Goal: Obtain resource: Download file/media

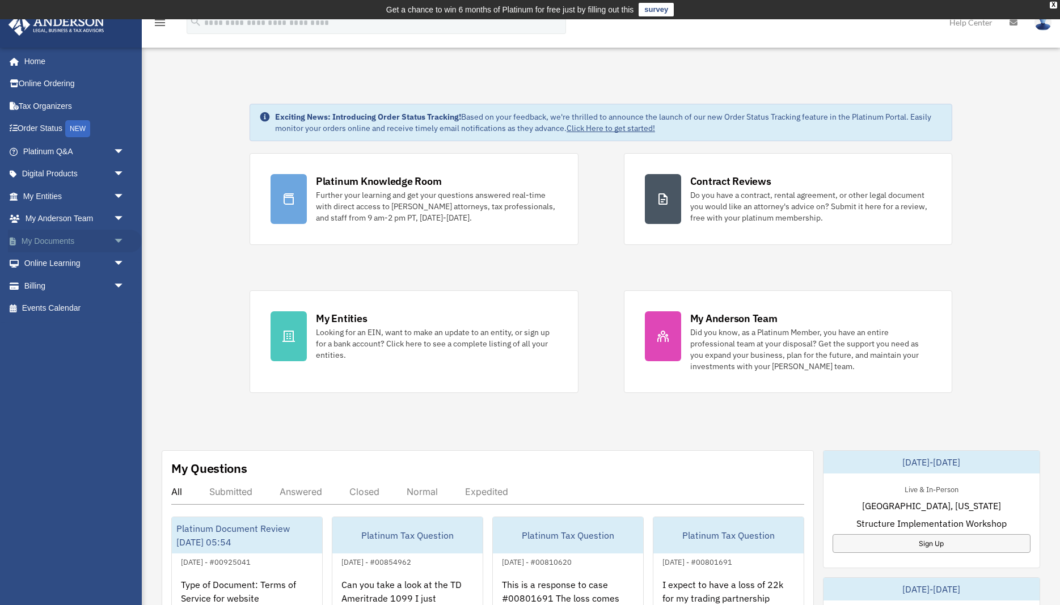
click at [121, 238] on span "arrow_drop_down" at bounding box center [124, 241] width 23 height 23
click at [118, 241] on span "arrow_drop_up" at bounding box center [124, 241] width 23 height 23
click at [118, 241] on span "arrow_drop_down" at bounding box center [124, 241] width 23 height 23
click at [119, 240] on span "arrow_drop_up" at bounding box center [124, 241] width 23 height 23
click at [119, 240] on span "arrow_drop_down" at bounding box center [124, 241] width 23 height 23
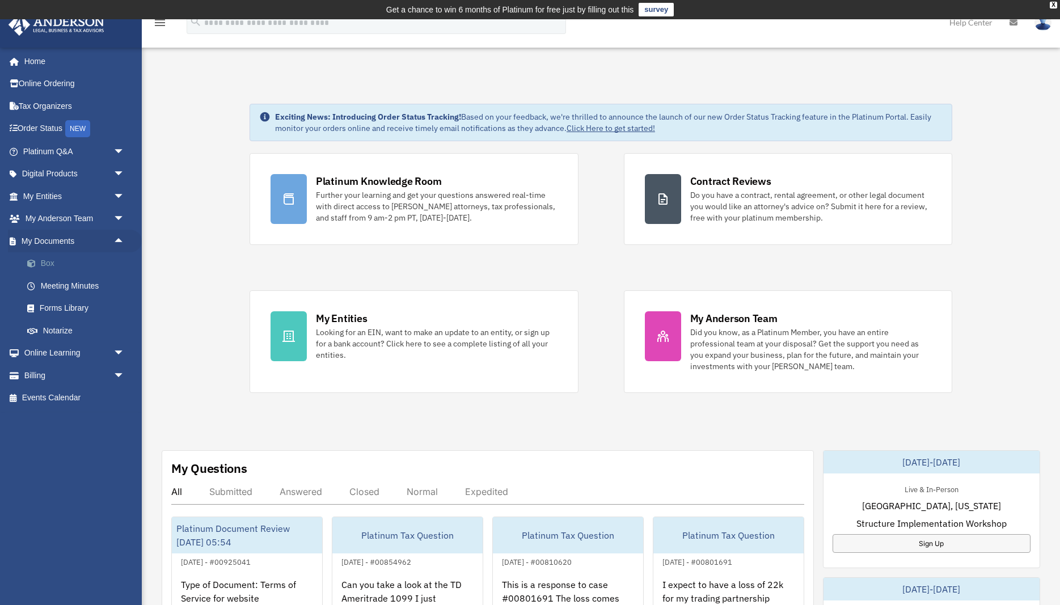
click at [88, 261] on link "Box" at bounding box center [79, 263] width 126 height 23
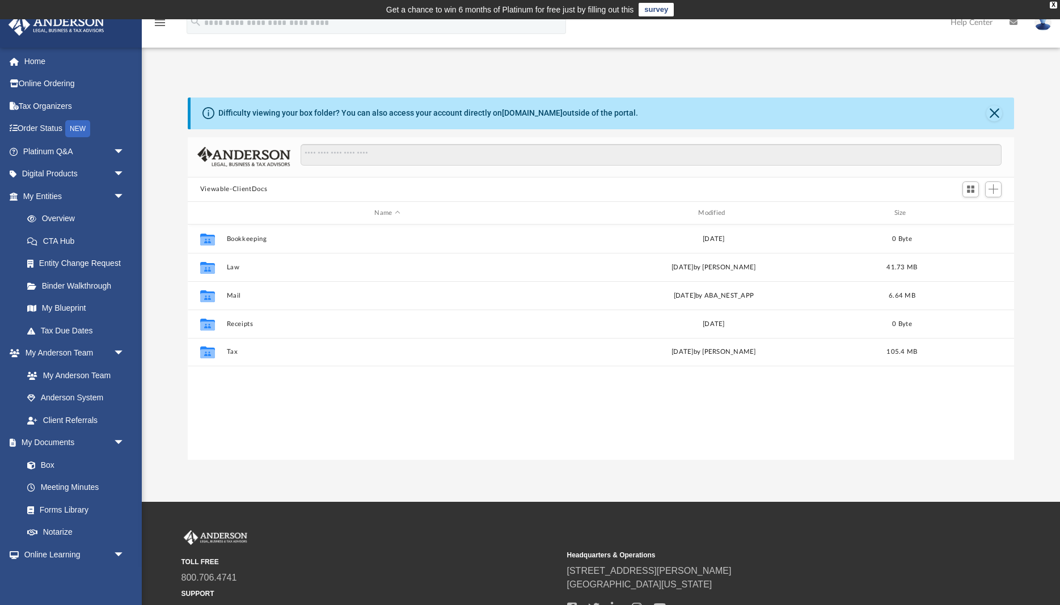
scroll to position [257, 826]
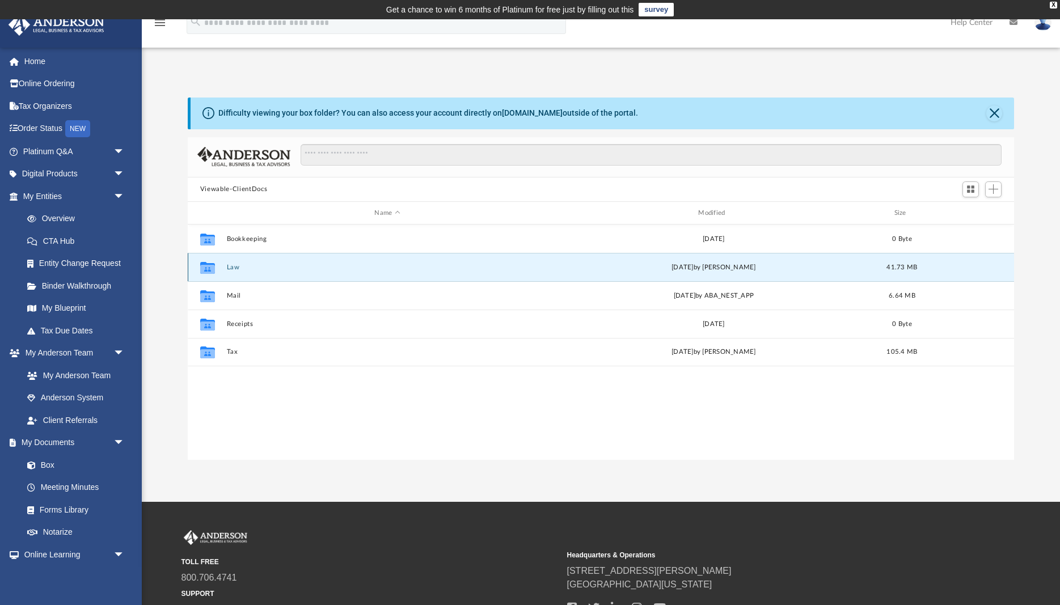
click at [237, 268] on button "Law" at bounding box center [387, 267] width 322 height 7
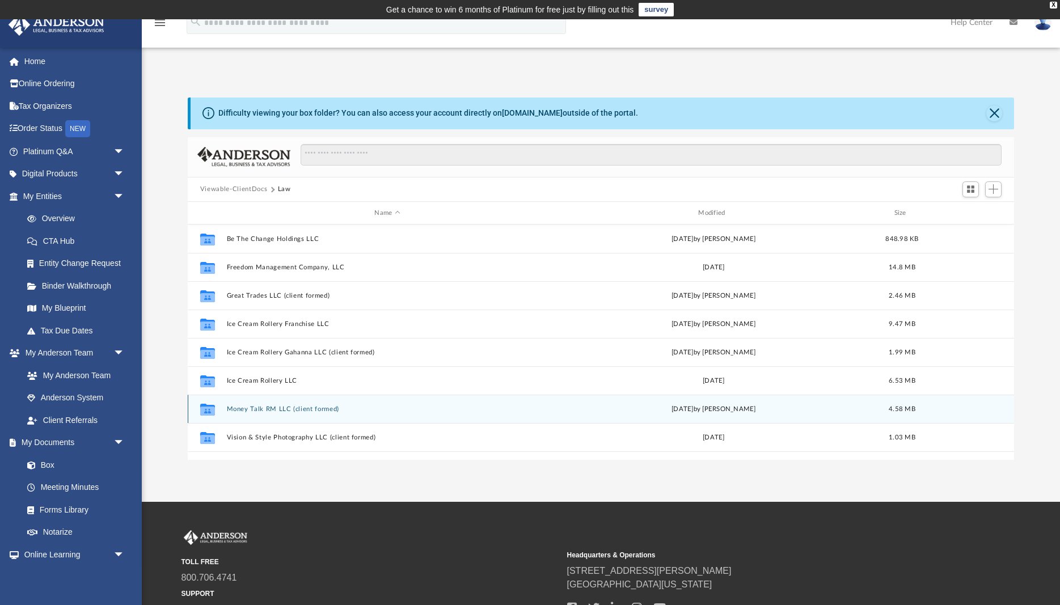
click at [281, 407] on button "Money Talk RM LLC (client formed)" at bounding box center [387, 408] width 322 height 7
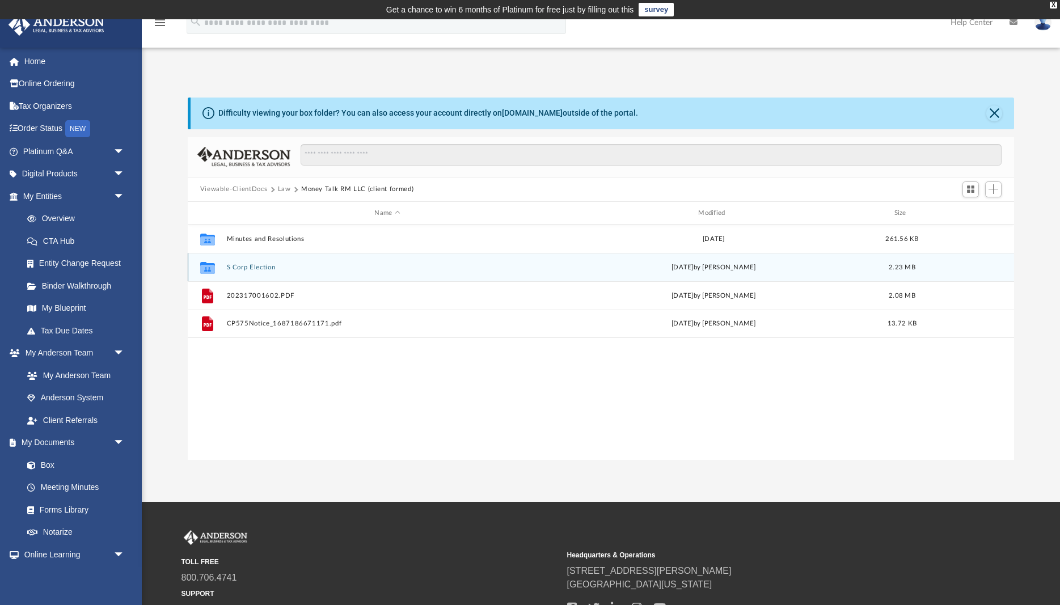
click at [253, 264] on button "S Corp Election" at bounding box center [387, 267] width 322 height 7
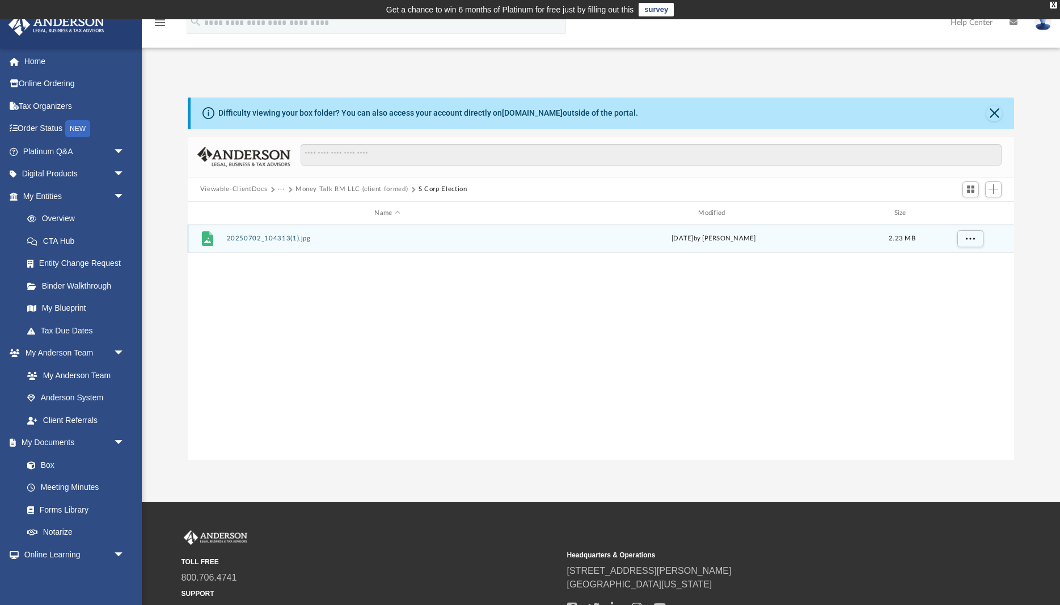
click at [259, 240] on button "20250702_104313(1).jpg" at bounding box center [387, 238] width 322 height 7
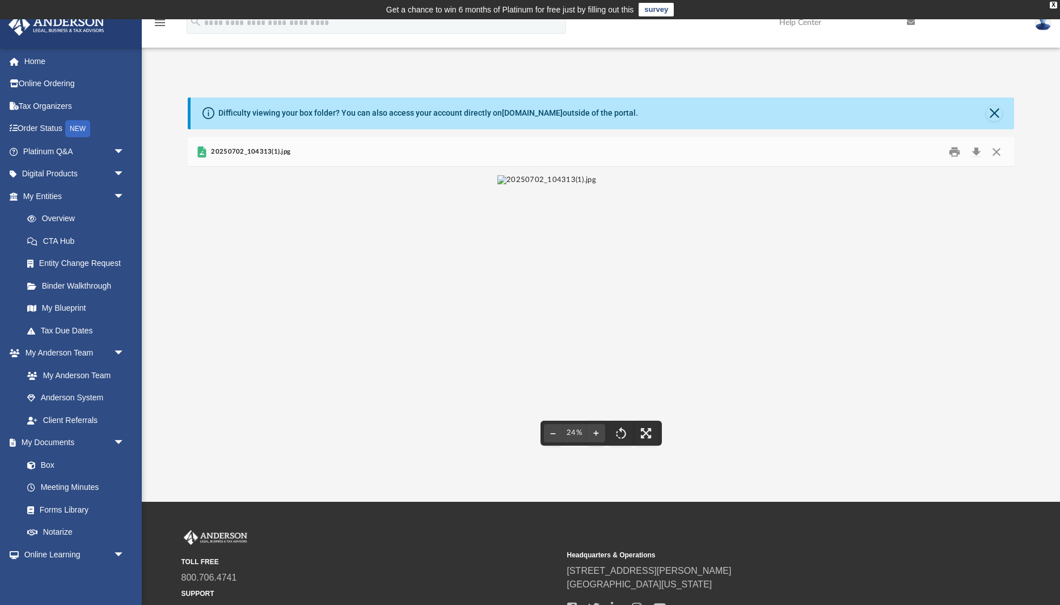
click at [561, 291] on img "File preview" at bounding box center [546, 313] width 99 height 276
click at [600, 433] on button "File preview" at bounding box center [596, 433] width 18 height 25
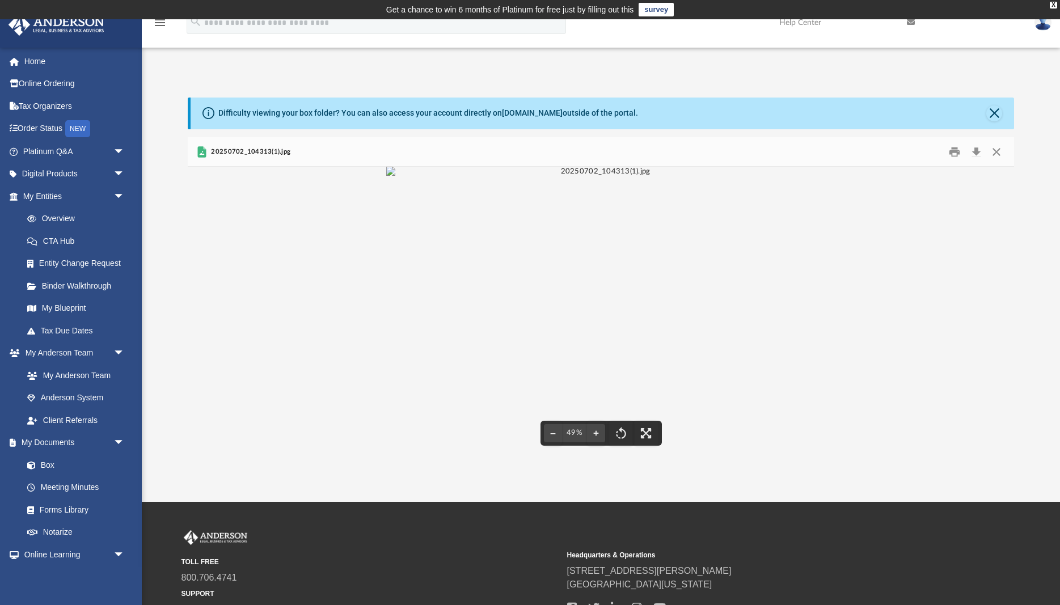
scroll to position [0, 0]
drag, startPoint x: 613, startPoint y: 238, endPoint x: 610, endPoint y: 246, distance: 9.0
click at [610, 177] on img "File preview" at bounding box center [600, 172] width 429 height 10
drag, startPoint x: 612, startPoint y: 342, endPoint x: 613, endPoint y: 202, distance: 140.6
click at [613, 177] on img "File preview" at bounding box center [600, 172] width 429 height 10
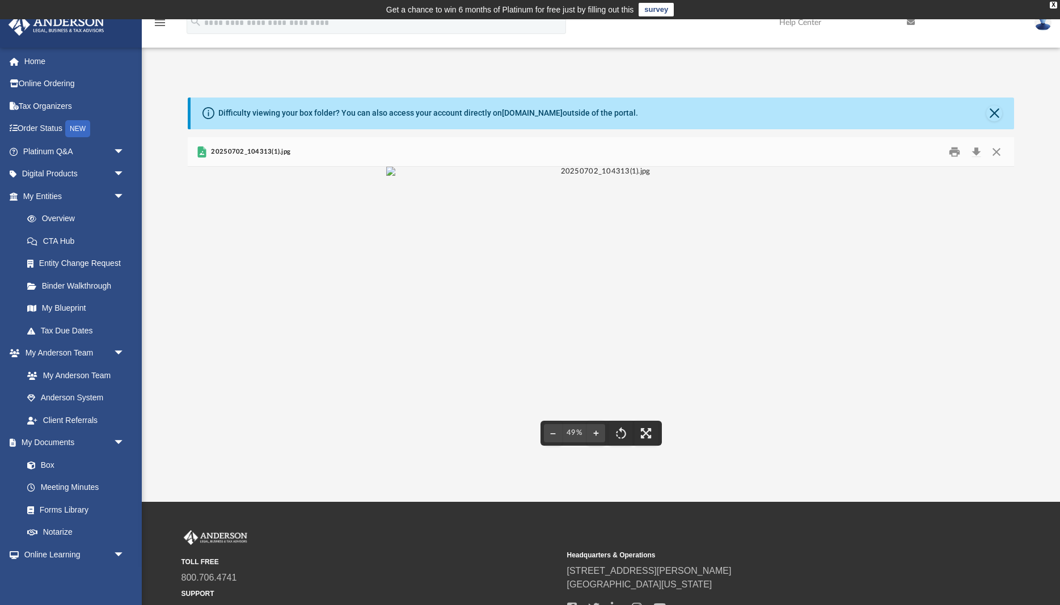
drag, startPoint x: 608, startPoint y: 353, endPoint x: 609, endPoint y: 264, distance: 89.0
click at [609, 177] on img "File preview" at bounding box center [600, 172] width 429 height 10
drag, startPoint x: 600, startPoint y: 342, endPoint x: 594, endPoint y: 424, distance: 82.5
click at [594, 424] on div "49%" at bounding box center [601, 313] width 826 height 293
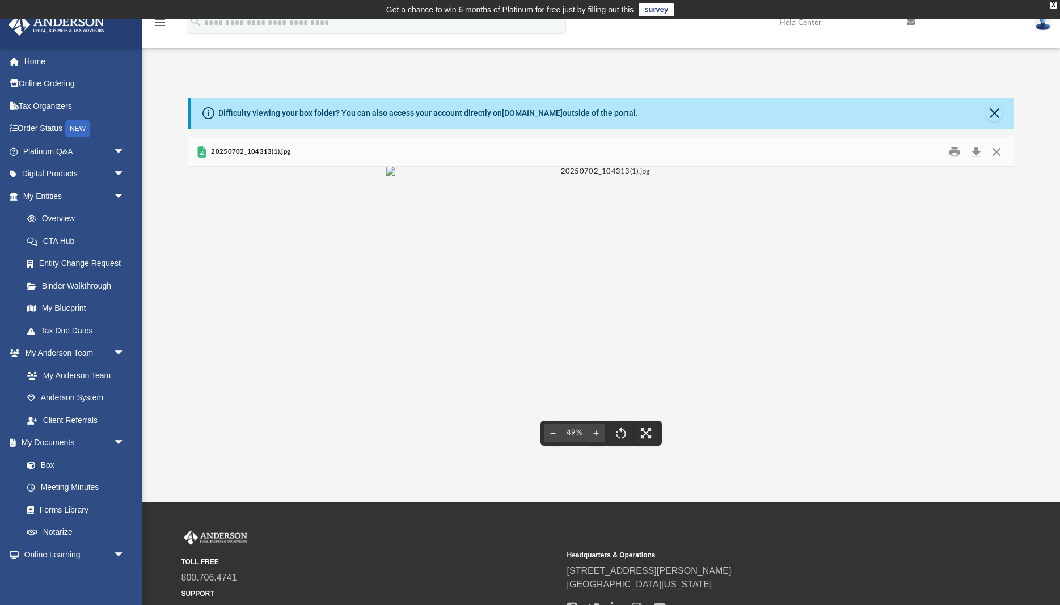
scroll to position [178, 0]
drag, startPoint x: 589, startPoint y: 273, endPoint x: 707, endPoint y: 185, distance: 147.0
click at [707, 177] on img "File preview" at bounding box center [600, 172] width 429 height 10
drag, startPoint x: 594, startPoint y: 362, endPoint x: 579, endPoint y: 484, distance: 122.2
click at [579, 484] on div "App [EMAIL_ADDRESS][DOMAIN_NAME] Sign Out [EMAIL_ADDRESS][DOMAIN_NAME] Home Onl…" at bounding box center [530, 260] width 1060 height 483
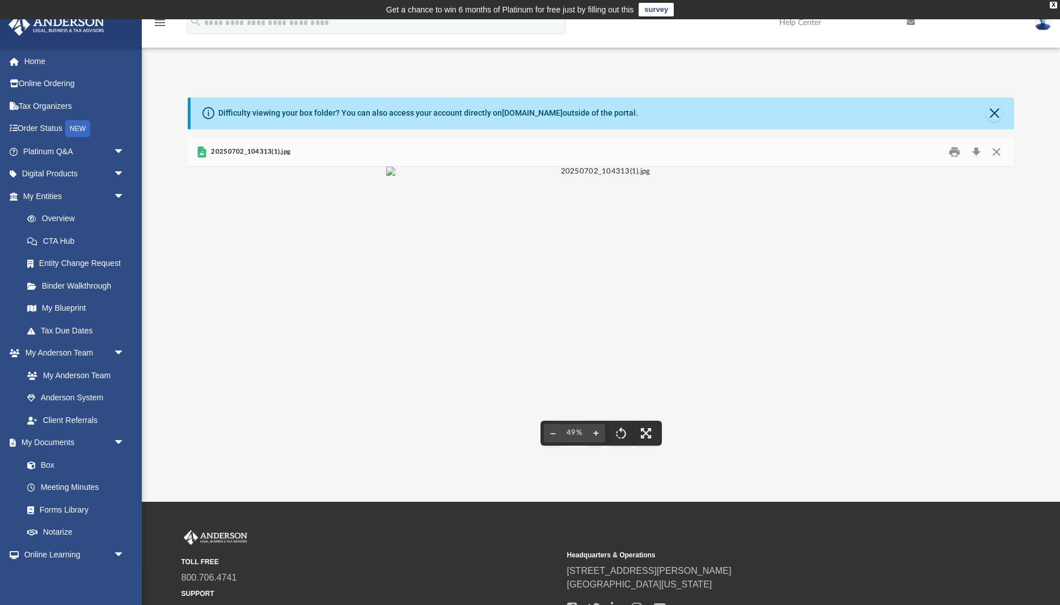
scroll to position [0, 0]
drag, startPoint x: 585, startPoint y: 274, endPoint x: 570, endPoint y: 471, distance: 196.8
click at [570, 471] on div "App [EMAIL_ADDRESS][DOMAIN_NAME] Sign Out [EMAIL_ADDRESS][DOMAIN_NAME] Home Onl…" at bounding box center [530, 260] width 1060 height 483
drag, startPoint x: 553, startPoint y: 322, endPoint x: 583, endPoint y: 137, distance: 187.2
click at [583, 137] on div "Difficulty viewing your box folder? You can also access your account directly o…" at bounding box center [601, 279] width 826 height 362
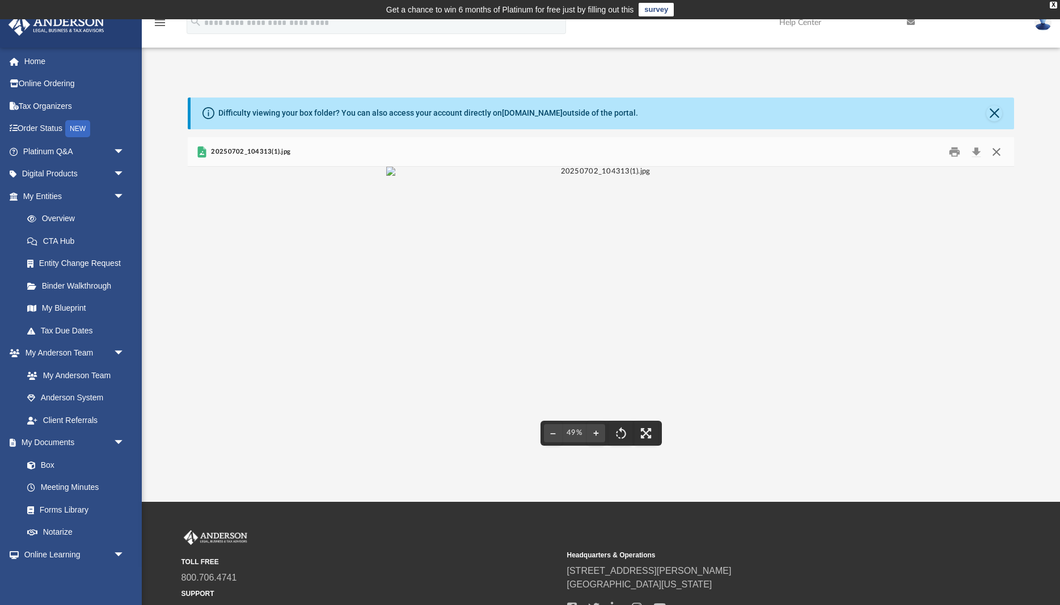
click at [997, 147] on button "Close" at bounding box center [996, 152] width 20 height 18
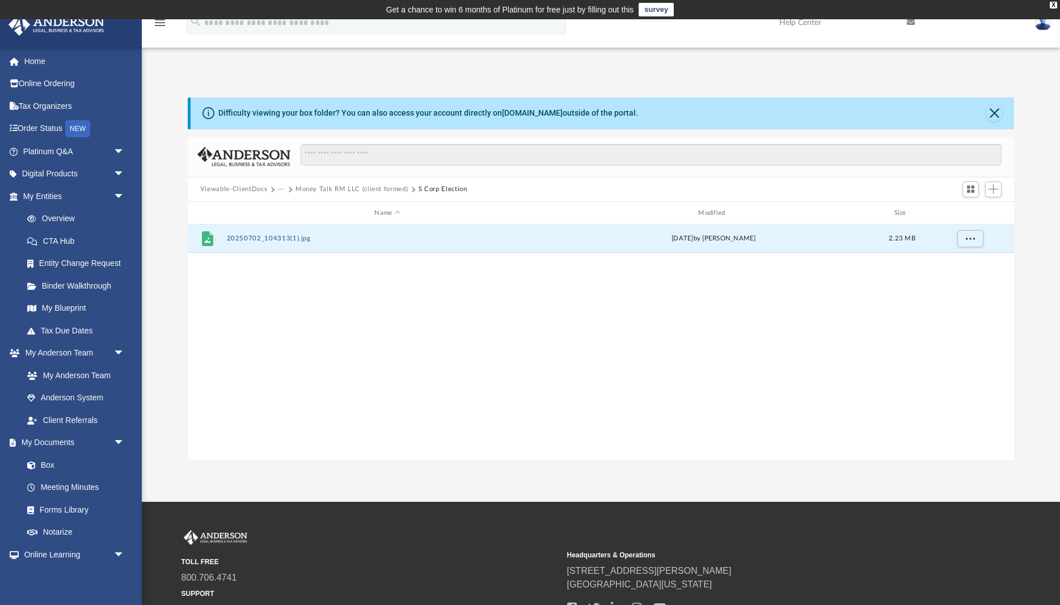
click at [313, 186] on button "Money Talk RM LLC (client formed)" at bounding box center [351, 189] width 112 height 10
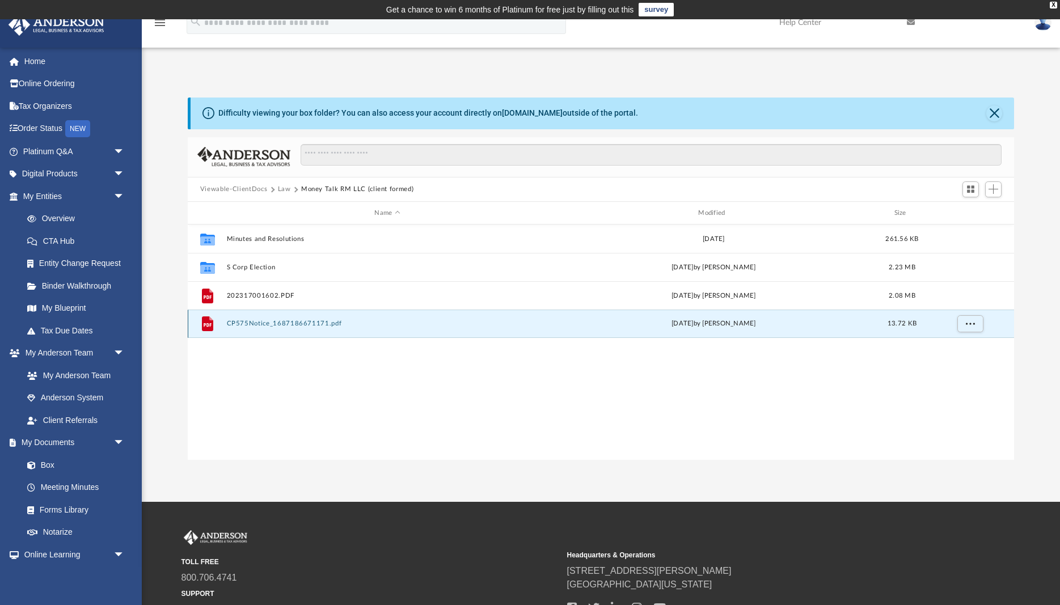
click at [263, 323] on button "CP575Notice_1687186671171.pdf" at bounding box center [387, 323] width 322 height 7
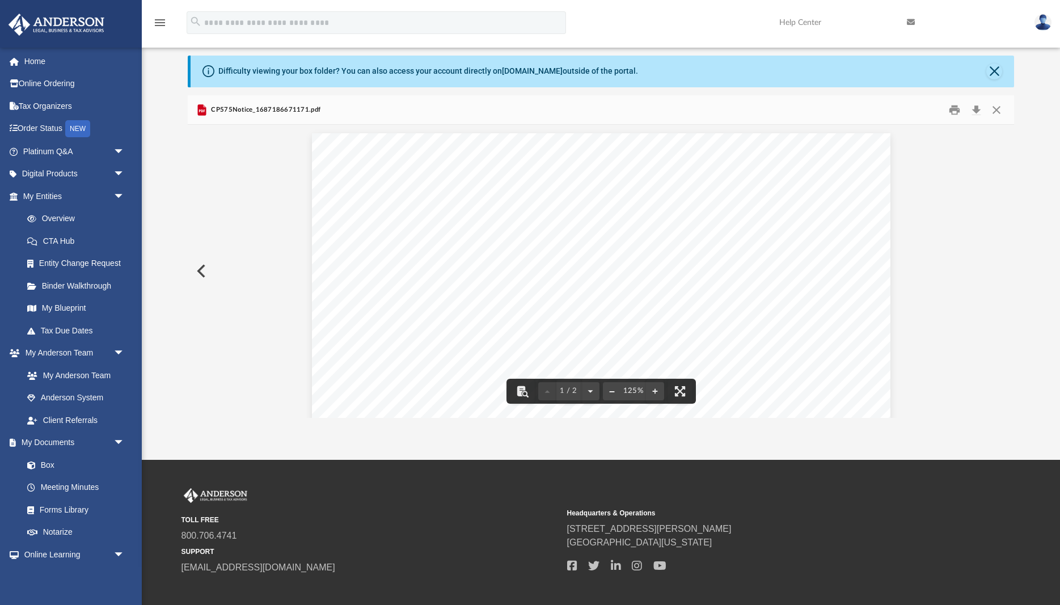
click at [609, 394] on button "File preview" at bounding box center [612, 391] width 18 height 25
